Goal: Find specific page/section: Find specific page/section

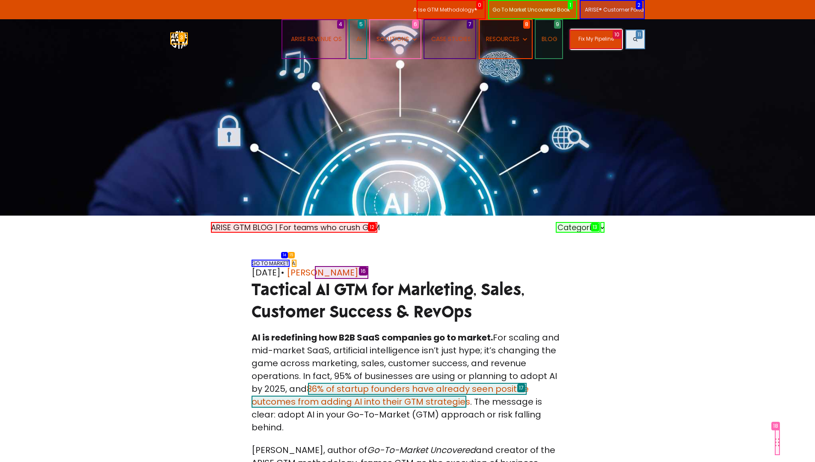
click at [596, 39] on link "Fix My Pipeline" at bounding box center [597, 40] width 52 height 20
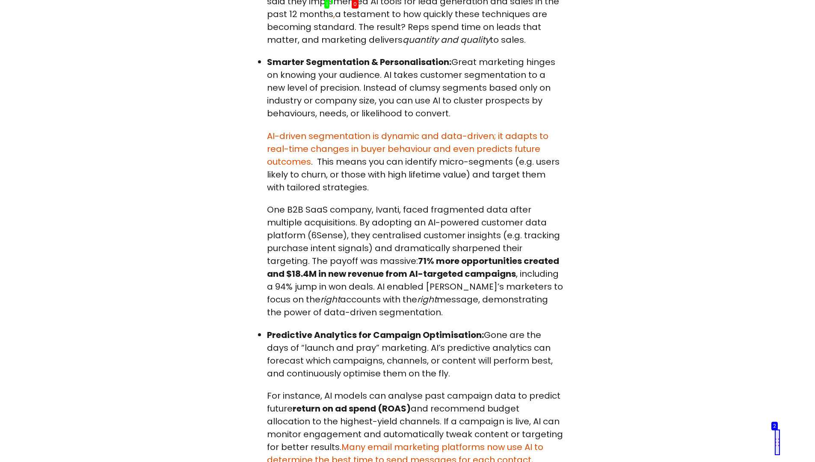
scroll to position [925, 0]
